Goal: Task Accomplishment & Management: Use online tool/utility

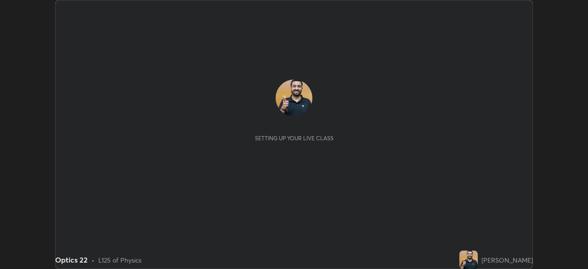
scroll to position [269, 587]
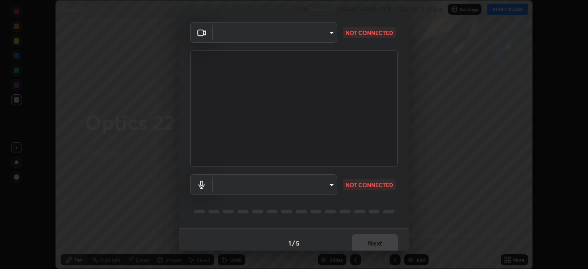
type input "e49aeff8a6be075532925ef4a91d931bd23abb9d889dd72e1c84ed1527e18f9e"
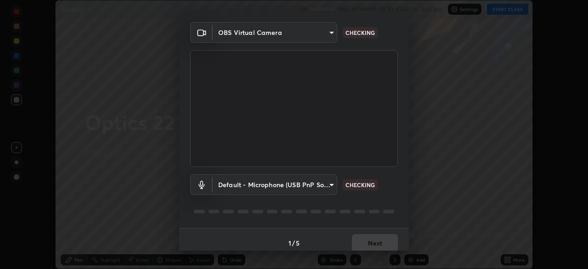
scroll to position [33, 0]
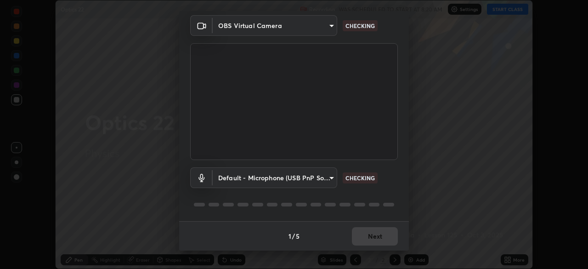
click at [333, 176] on body "Erase all Optics 22 Recording WAS SCHEDULED TO START AT 8:20 AM Settings START …" at bounding box center [294, 134] width 588 height 269
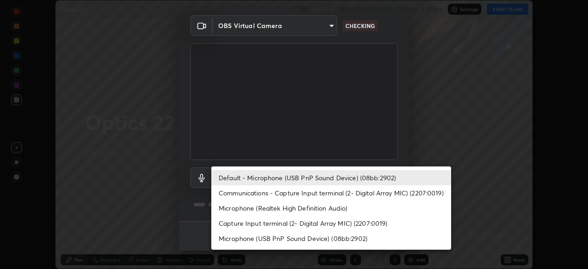
click at [323, 192] on li "Communications - Capture Input terminal (2- Digital Array MIC) (2207:0019)" at bounding box center [331, 192] width 240 height 15
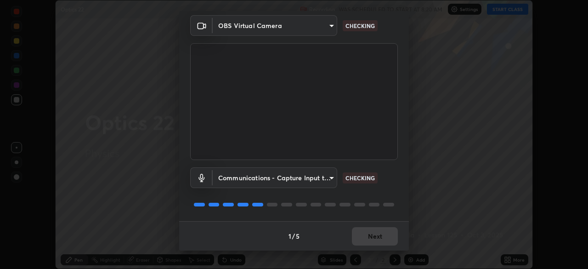
click at [328, 179] on body "Erase all Optics 22 Recording WAS SCHEDULED TO START AT 8:20 AM Settings START …" at bounding box center [294, 134] width 588 height 269
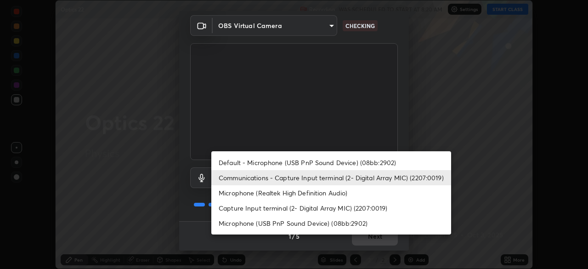
click at [327, 163] on li "Default - Microphone (USB PnP Sound Device) (08bb:2902)" at bounding box center [331, 162] width 240 height 15
type input "default"
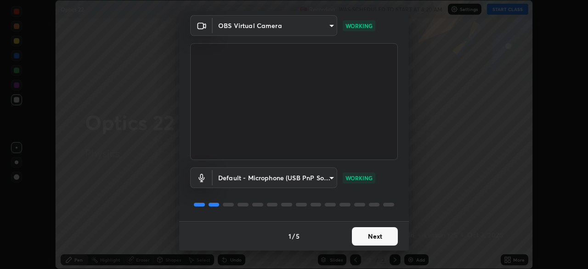
click at [365, 232] on button "Next" at bounding box center [375, 236] width 46 height 18
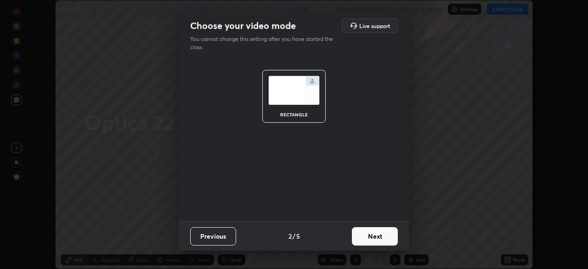
scroll to position [0, 0]
click at [365, 234] on button "Next" at bounding box center [375, 236] width 46 height 18
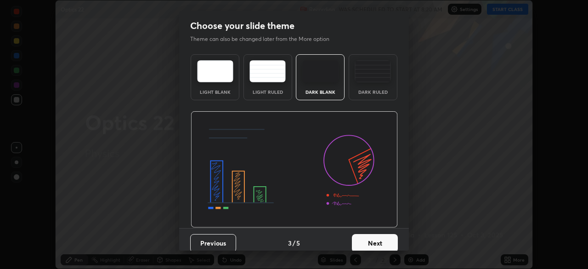
click at [366, 236] on button "Next" at bounding box center [375, 243] width 46 height 18
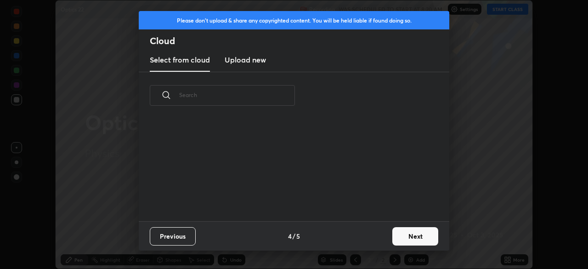
click at [409, 239] on button "Next" at bounding box center [415, 236] width 46 height 18
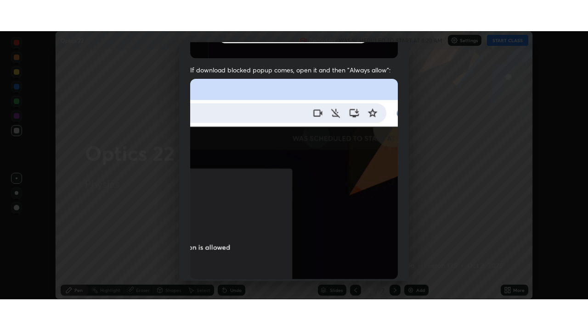
scroll to position [220, 0]
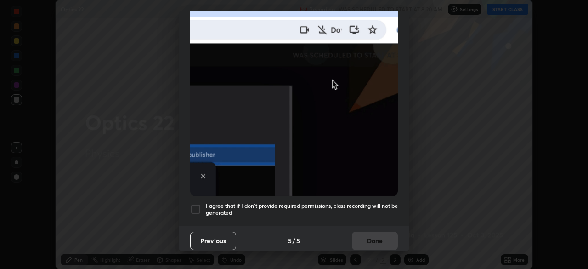
click at [329, 202] on h5 "I agree that if I don't provide required permissions, class recording will not …" at bounding box center [302, 209] width 192 height 14
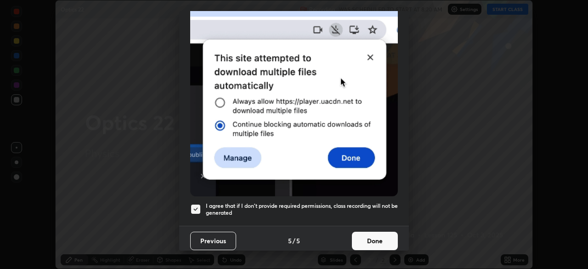
click at [361, 233] on button "Done" at bounding box center [375, 240] width 46 height 18
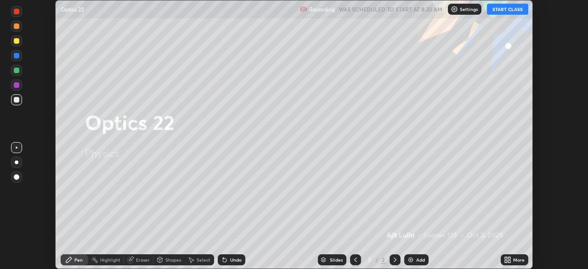
click at [499, 6] on button "START CLASS" at bounding box center [507, 9] width 41 height 11
click at [512, 258] on div "More" at bounding box center [514, 259] width 28 height 11
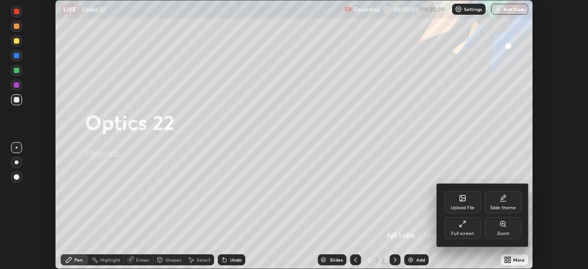
click at [465, 223] on icon at bounding box center [462, 223] width 7 height 7
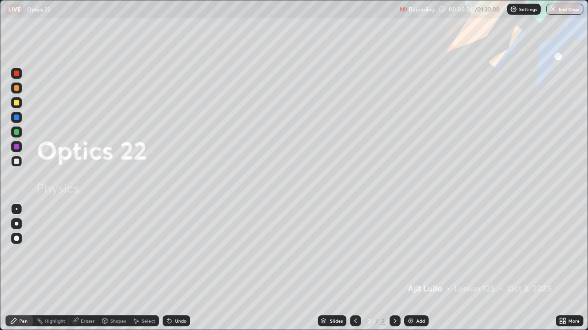
scroll to position [330, 588]
click at [420, 268] on div "Add" at bounding box center [420, 321] width 9 height 5
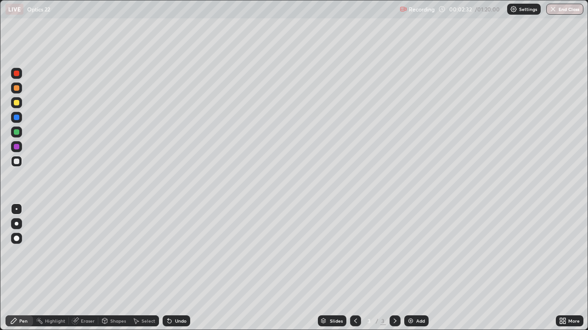
click at [420, 268] on div "Add" at bounding box center [420, 321] width 9 height 5
click at [358, 268] on div at bounding box center [355, 321] width 11 height 18
click at [355, 268] on div at bounding box center [355, 321] width 11 height 11
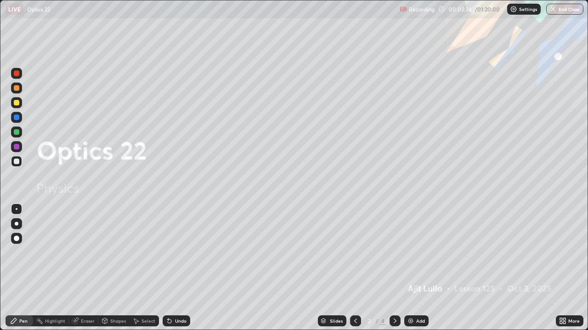
click at [393, 268] on icon at bounding box center [394, 321] width 7 height 7
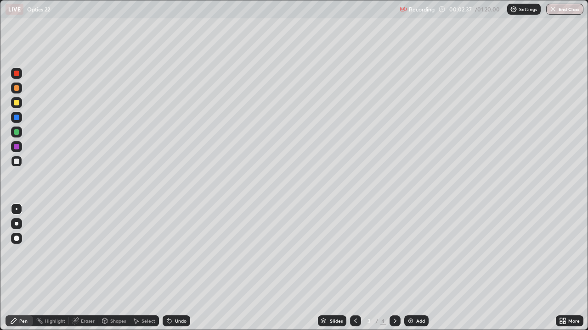
click at [21, 104] on div at bounding box center [16, 102] width 11 height 11
click at [17, 165] on div at bounding box center [16, 161] width 11 height 11
click at [181, 268] on div "Undo" at bounding box center [176, 321] width 28 height 11
click at [180, 268] on div "Undo" at bounding box center [176, 321] width 28 height 11
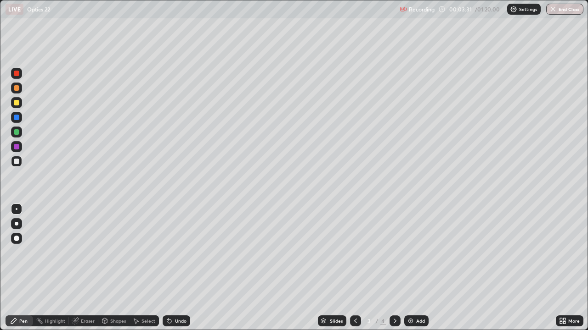
click at [179, 268] on div "Undo" at bounding box center [176, 321] width 28 height 11
click at [177, 268] on div "Undo" at bounding box center [176, 321] width 28 height 11
click at [175, 268] on div "Undo" at bounding box center [176, 321] width 28 height 11
click at [176, 268] on div "Undo" at bounding box center [176, 321] width 28 height 11
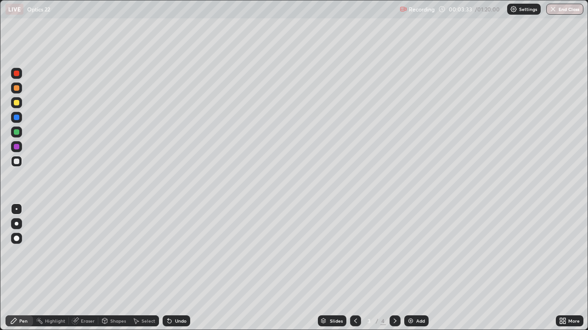
click at [175, 268] on div "Undo" at bounding box center [176, 321] width 28 height 11
click at [177, 268] on div "Undo" at bounding box center [176, 321] width 28 height 11
click at [91, 268] on div "Eraser" at bounding box center [83, 321] width 29 height 11
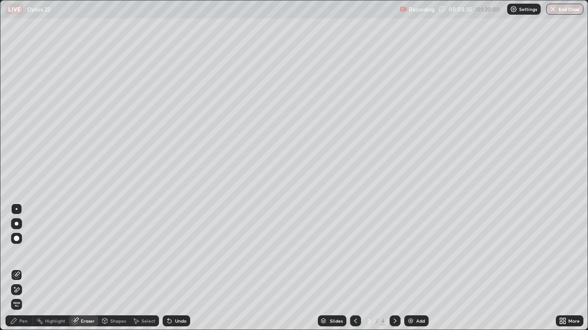
click at [21, 268] on div at bounding box center [16, 290] width 11 height 11
click at [31, 268] on div "Pen" at bounding box center [20, 321] width 28 height 11
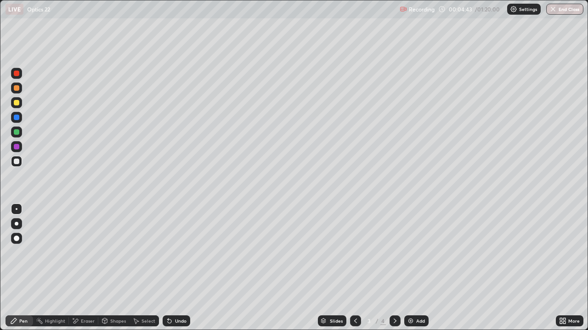
click at [184, 268] on div "Undo" at bounding box center [176, 321] width 28 height 11
click at [87, 268] on div "Eraser" at bounding box center [83, 321] width 29 height 11
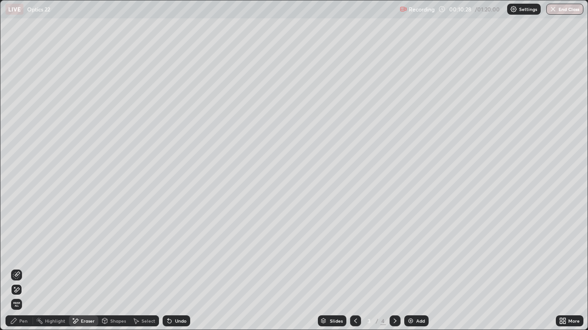
click at [18, 268] on icon at bounding box center [16, 290] width 7 height 8
click at [30, 268] on div "Pen" at bounding box center [20, 321] width 28 height 11
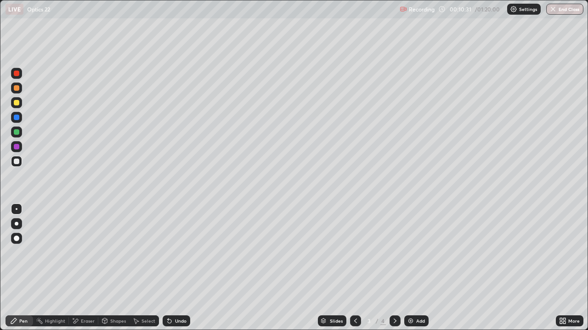
click at [17, 105] on div at bounding box center [17, 103] width 6 height 6
click at [91, 268] on div "Eraser" at bounding box center [88, 321] width 14 height 5
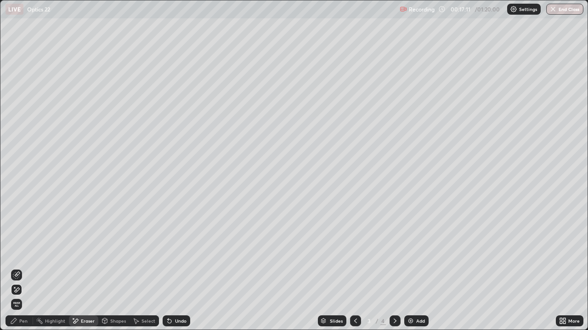
click at [18, 268] on icon at bounding box center [16, 290] width 7 height 8
click at [26, 268] on div "Pen" at bounding box center [23, 321] width 8 height 5
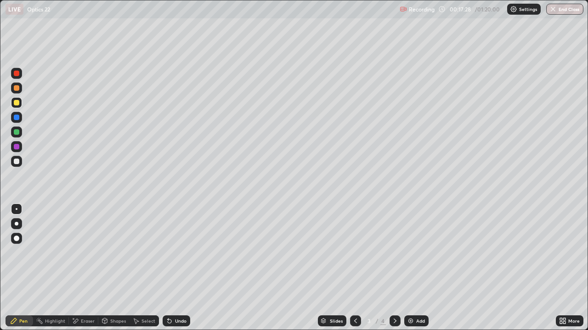
click at [394, 268] on icon at bounding box center [394, 321] width 7 height 7
click at [17, 162] on div at bounding box center [17, 162] width 6 height 6
click at [183, 268] on div "Undo" at bounding box center [176, 321] width 28 height 11
click at [416, 268] on div "Add" at bounding box center [420, 321] width 9 height 5
click at [20, 104] on div at bounding box center [16, 102] width 11 height 11
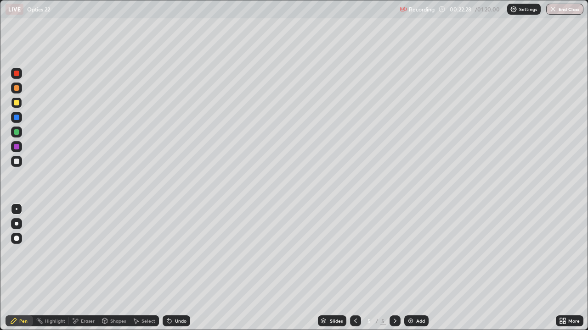
click at [17, 162] on div at bounding box center [17, 162] width 6 height 6
click at [89, 268] on div "Eraser" at bounding box center [88, 321] width 14 height 5
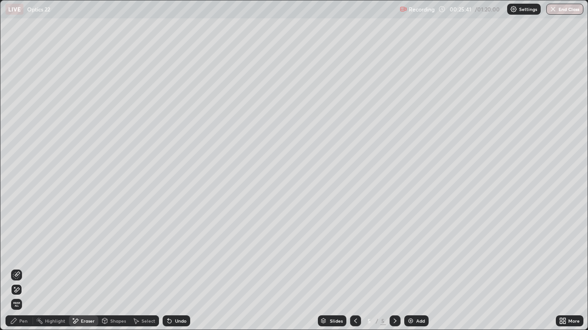
click at [19, 268] on icon at bounding box center [16, 290] width 7 height 8
click at [26, 268] on div "Pen" at bounding box center [23, 321] width 8 height 5
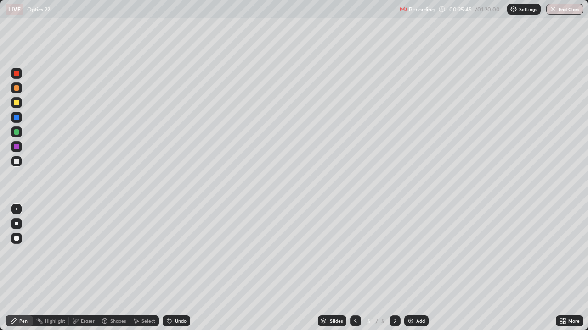
click at [20, 135] on div at bounding box center [16, 132] width 11 height 11
click at [359, 268] on div at bounding box center [355, 321] width 11 height 11
click at [354, 268] on icon at bounding box center [355, 321] width 7 height 7
click at [399, 268] on div at bounding box center [394, 321] width 11 height 11
click at [397, 268] on div at bounding box center [394, 321] width 11 height 11
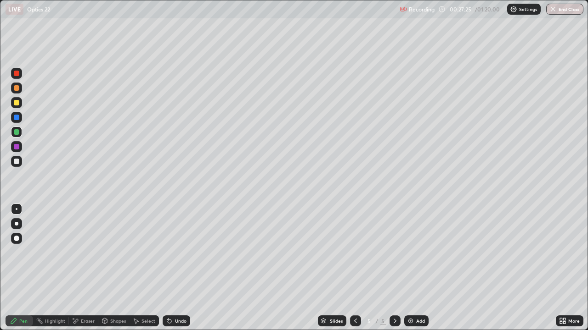
click at [394, 268] on icon at bounding box center [394, 321] width 7 height 7
click at [422, 268] on div "Add" at bounding box center [416, 321] width 24 height 11
click at [20, 103] on div at bounding box center [16, 102] width 11 height 11
click at [19, 162] on div at bounding box center [17, 162] width 6 height 6
click at [182, 268] on div "Undo" at bounding box center [180, 321] width 11 height 5
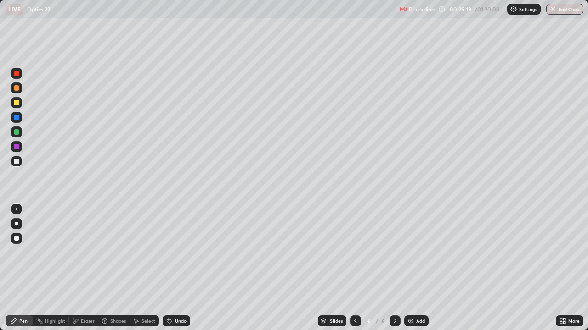
click at [18, 101] on div at bounding box center [17, 103] width 6 height 6
click at [353, 268] on div at bounding box center [355, 321] width 11 height 18
click at [352, 268] on icon at bounding box center [355, 321] width 7 height 7
click at [355, 268] on icon at bounding box center [355, 321] width 3 height 5
click at [395, 268] on div at bounding box center [394, 321] width 11 height 11
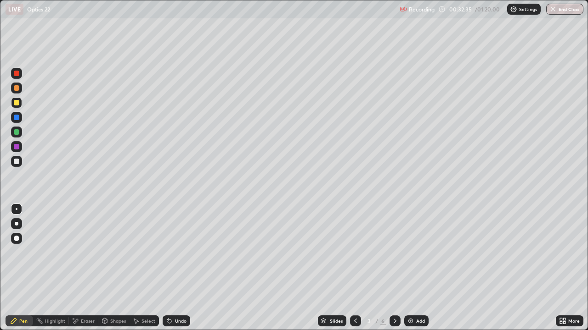
click at [396, 268] on div at bounding box center [394, 321] width 11 height 18
click at [396, 268] on icon at bounding box center [394, 321] width 7 height 7
click at [394, 268] on div at bounding box center [394, 321] width 11 height 11
click at [416, 268] on div "Add" at bounding box center [416, 321] width 24 height 11
click at [21, 163] on div at bounding box center [16, 161] width 11 height 11
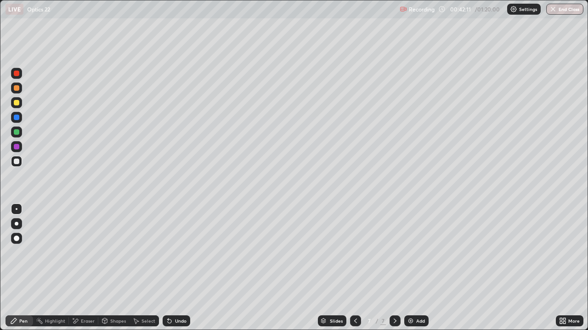
click at [19, 107] on div at bounding box center [16, 102] width 11 height 11
click at [421, 268] on div "Add" at bounding box center [420, 321] width 9 height 5
click at [18, 164] on div at bounding box center [17, 162] width 6 height 6
click at [92, 268] on div "Eraser" at bounding box center [88, 321] width 14 height 5
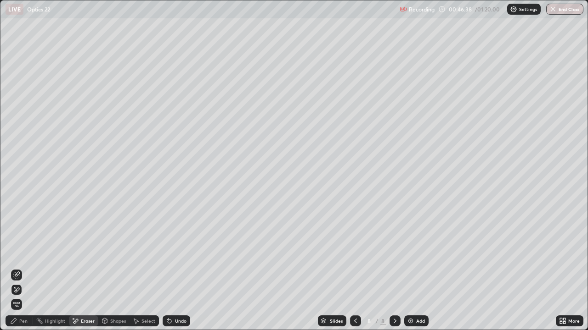
click at [20, 268] on div at bounding box center [16, 290] width 11 height 11
click at [27, 268] on div "Pen" at bounding box center [23, 321] width 8 height 5
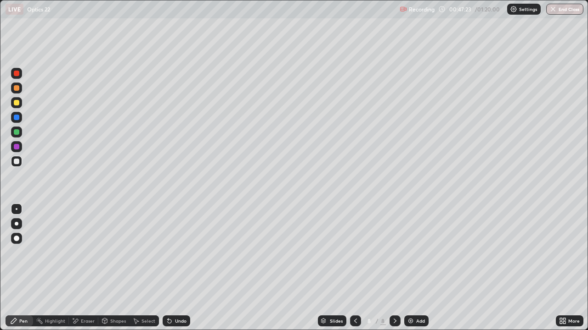
click at [185, 268] on div "Undo" at bounding box center [176, 321] width 28 height 11
click at [186, 268] on div "Undo" at bounding box center [176, 321] width 28 height 11
click at [185, 268] on div "Undo" at bounding box center [176, 321] width 28 height 11
click at [183, 268] on div "Undo" at bounding box center [180, 321] width 11 height 5
click at [181, 268] on div "Undo" at bounding box center [180, 321] width 11 height 5
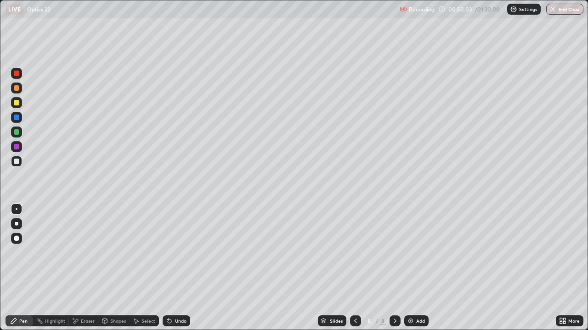
click at [417, 268] on div "Add" at bounding box center [416, 321] width 24 height 11
click at [418, 268] on div "Add" at bounding box center [416, 321] width 24 height 11
click at [182, 268] on div "Undo" at bounding box center [180, 321] width 11 height 5
click at [183, 268] on div "Undo" at bounding box center [180, 321] width 11 height 5
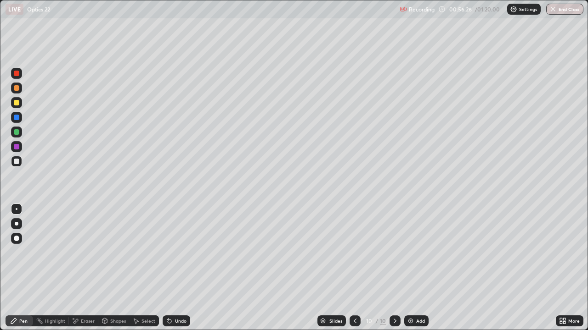
click at [182, 268] on div "Undo" at bounding box center [180, 321] width 11 height 5
click at [414, 268] on div "Add" at bounding box center [416, 321] width 24 height 11
click at [19, 103] on div at bounding box center [17, 103] width 6 height 6
click at [20, 106] on div at bounding box center [16, 102] width 11 height 11
click at [565, 9] on button "End Class" at bounding box center [564, 9] width 37 height 11
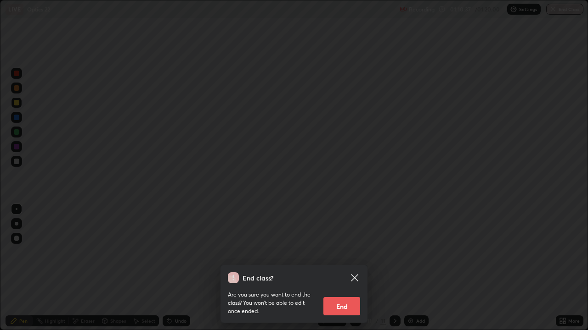
click at [358, 268] on button "End" at bounding box center [341, 306] width 37 height 18
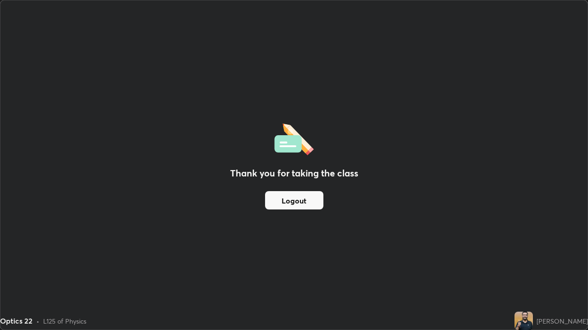
click at [308, 200] on button "Logout" at bounding box center [294, 200] width 58 height 18
